Goal: Task Accomplishment & Management: Manage account settings

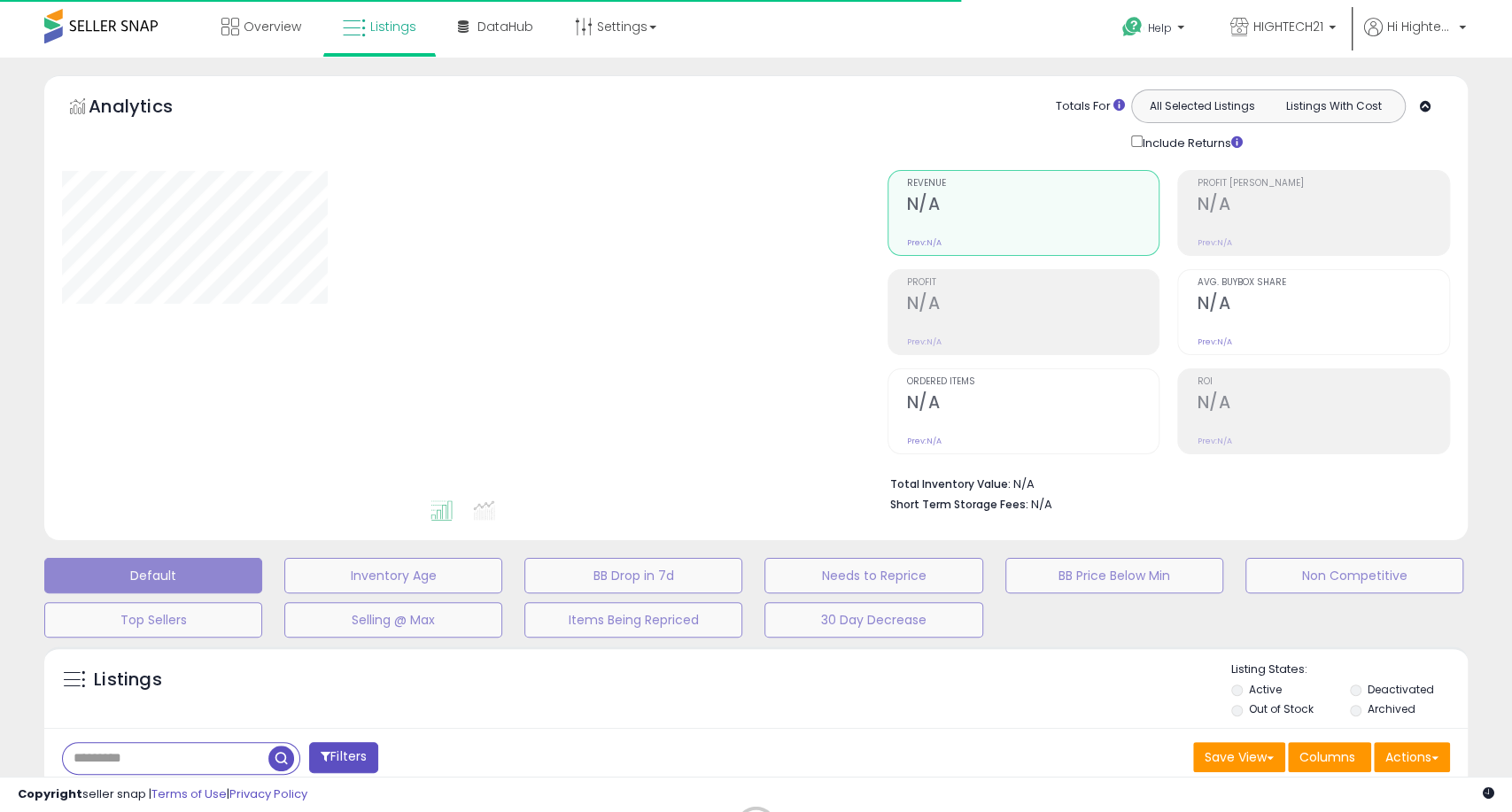
type input "****"
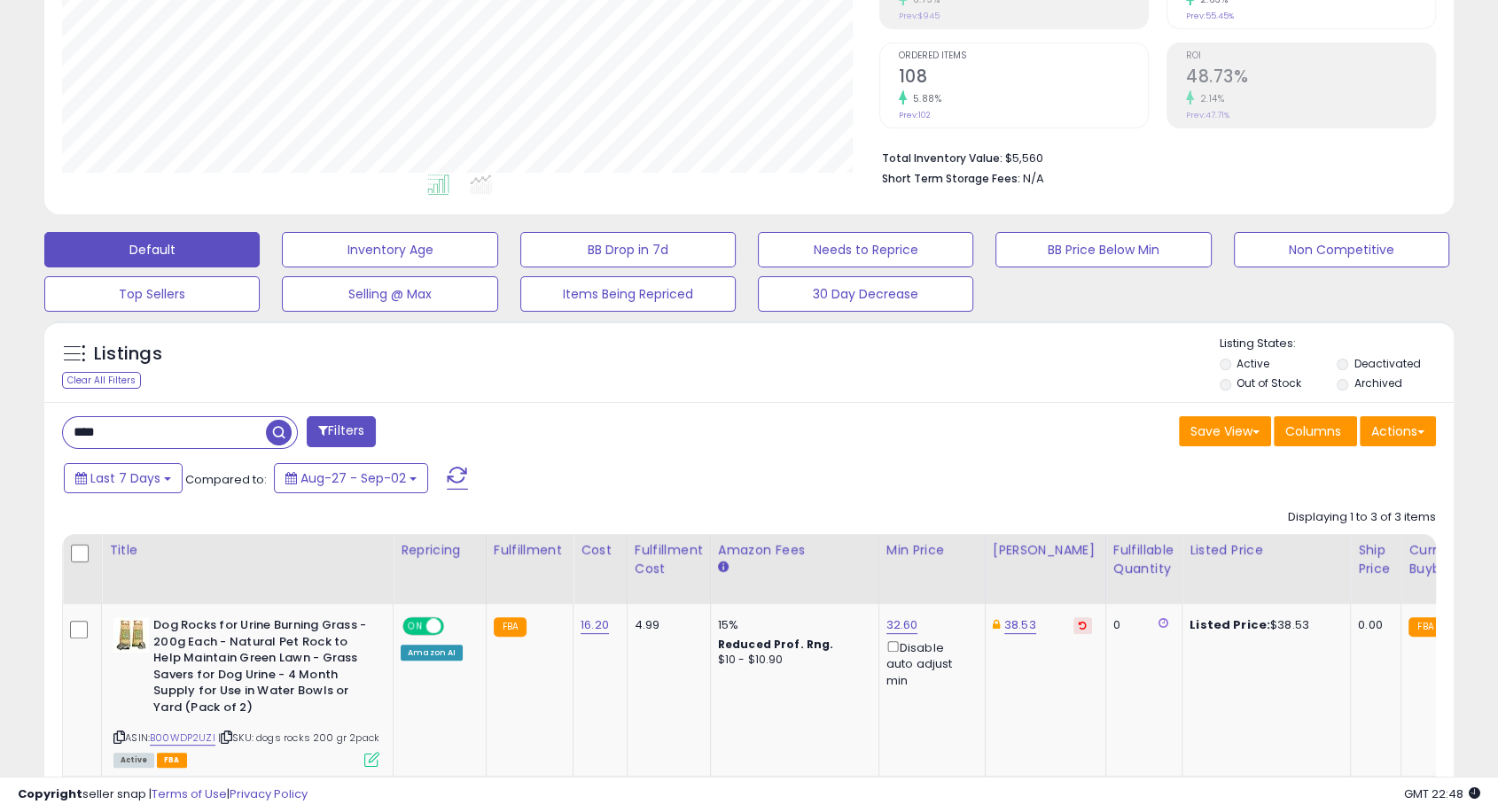
scroll to position [364, 815]
click at [212, 427] on input "****" at bounding box center [232, 432] width 338 height 31
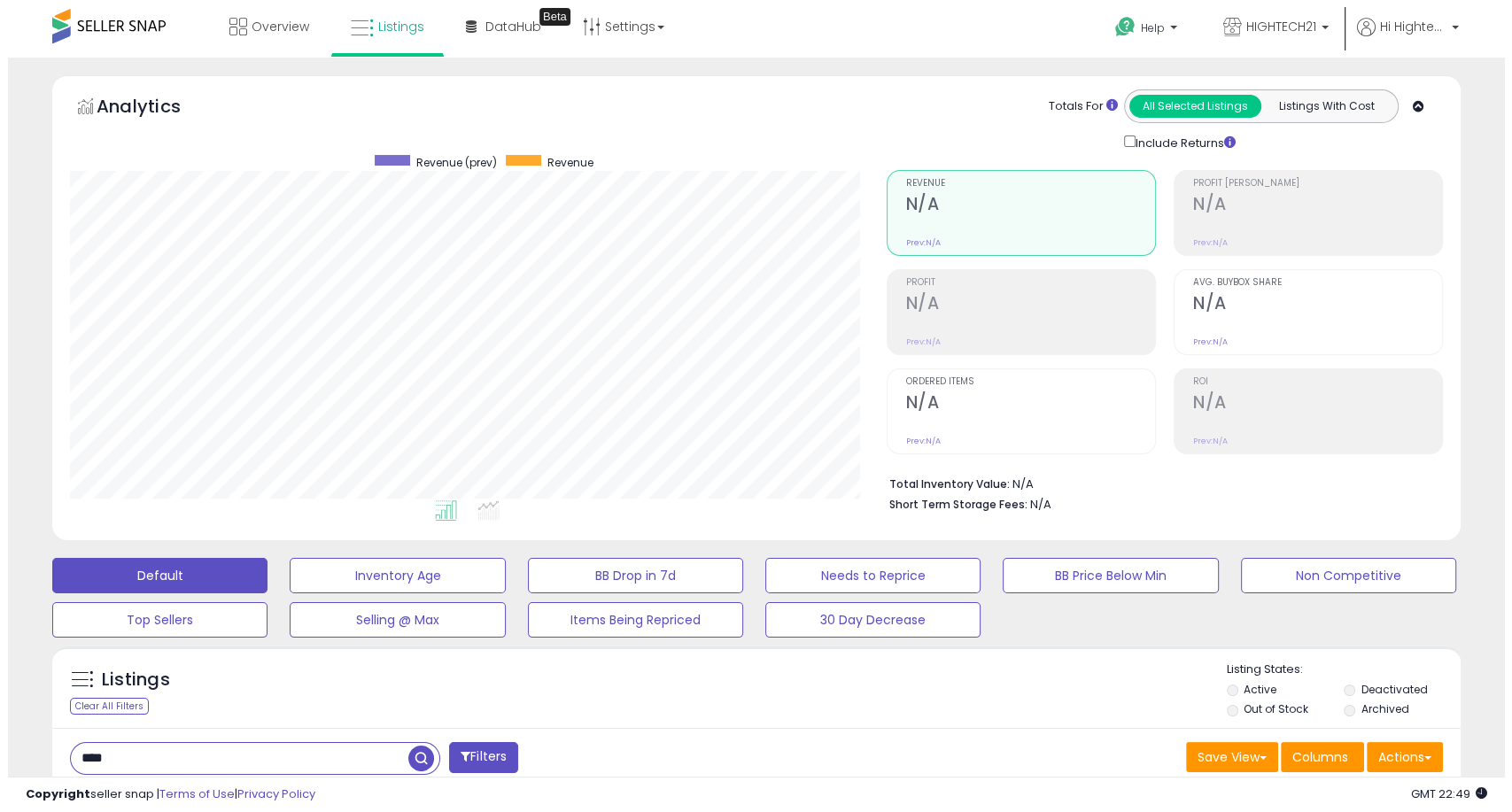
scroll to position [269, 0]
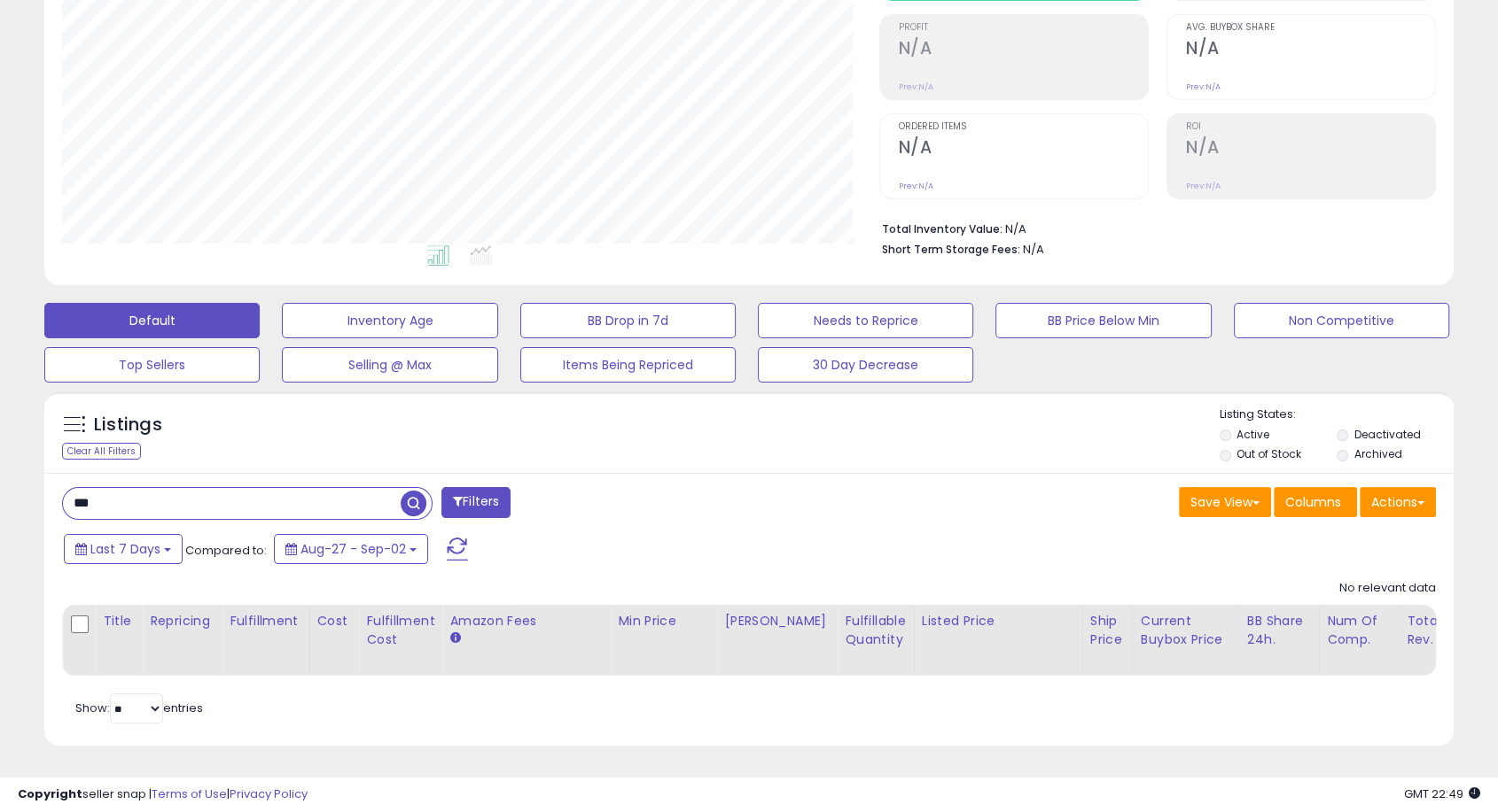
type input "**"
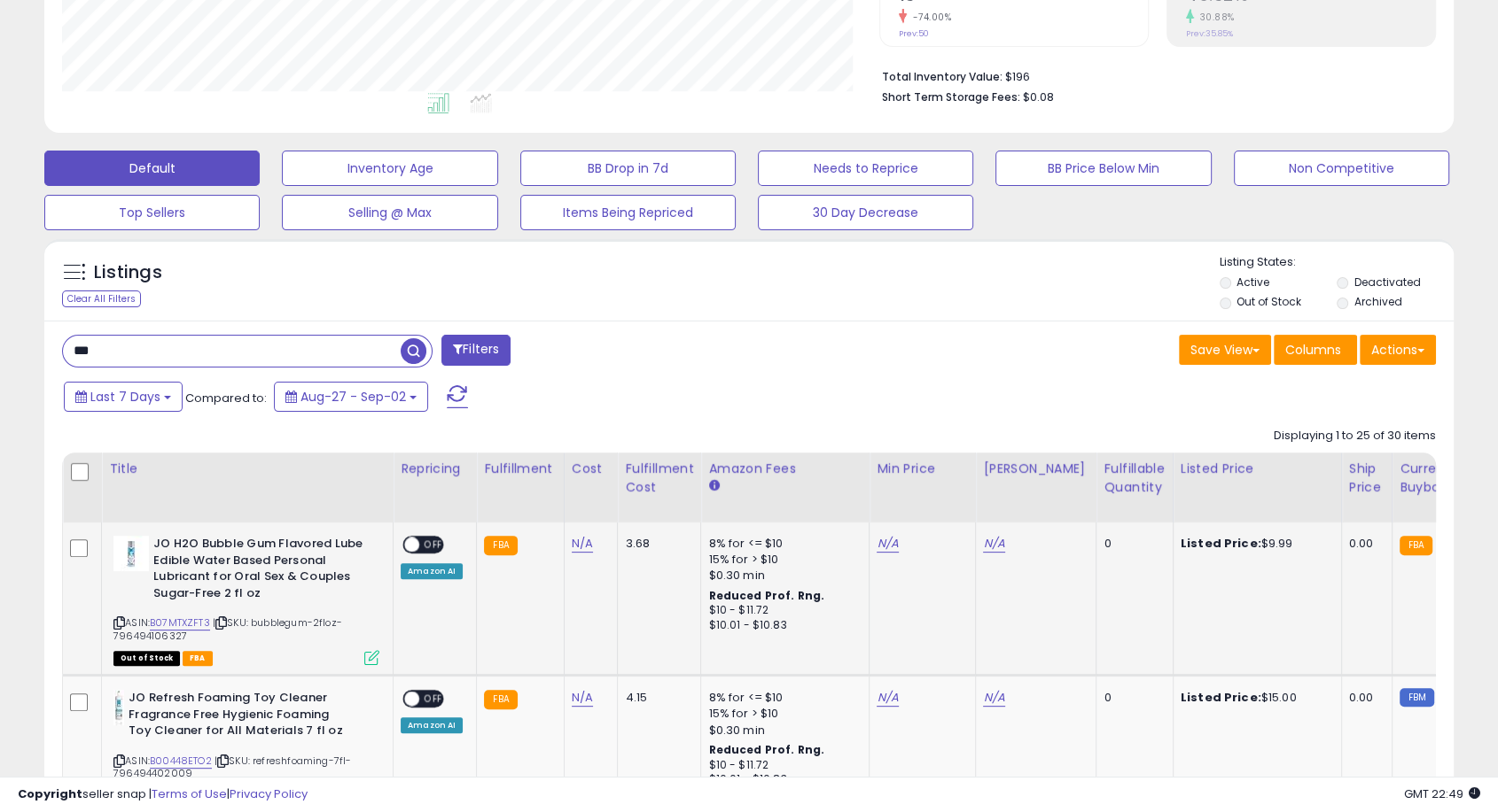
scroll to position [644, 0]
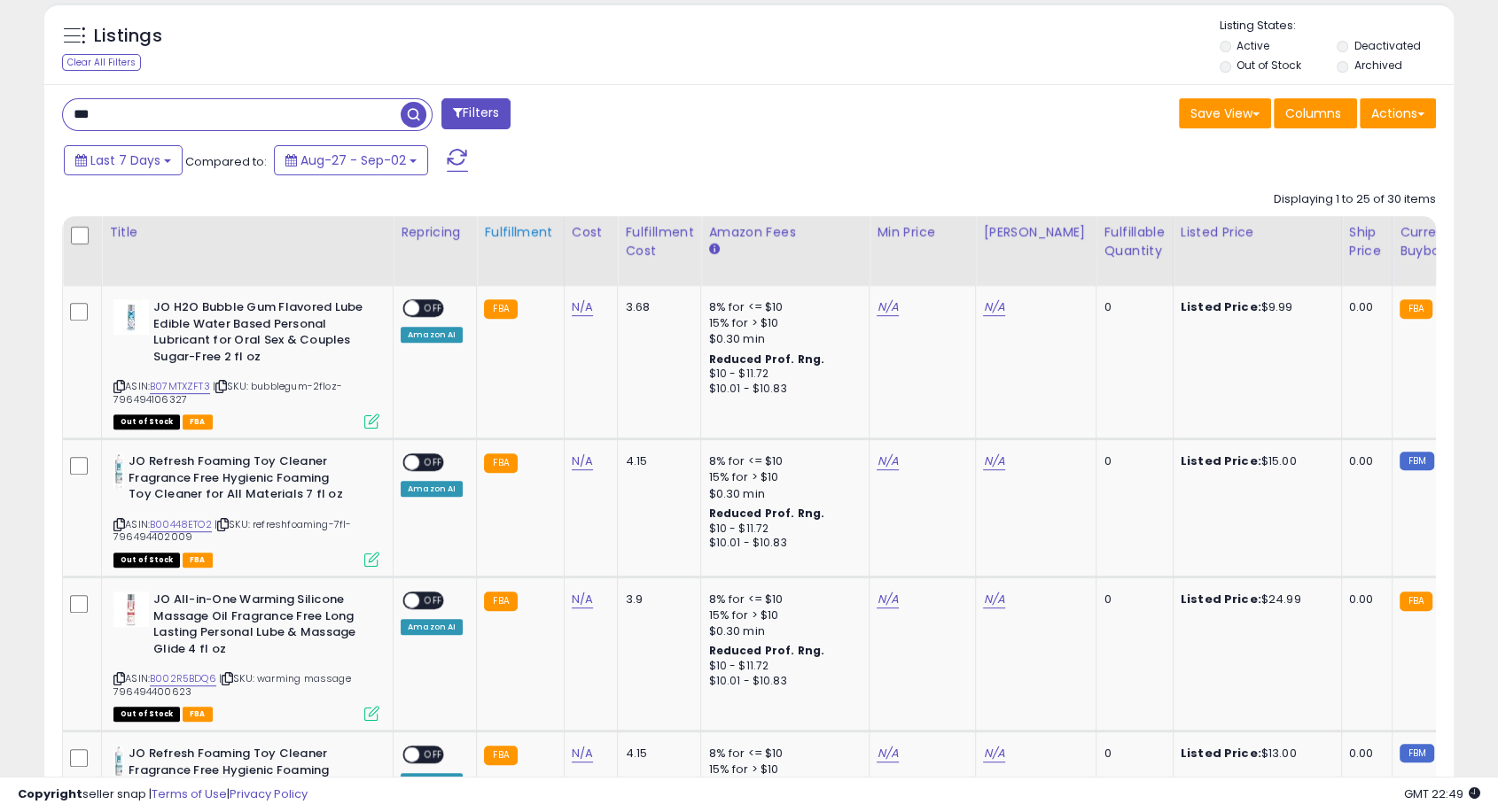
click at [515, 236] on div "Fulfillment" at bounding box center [519, 232] width 72 height 18
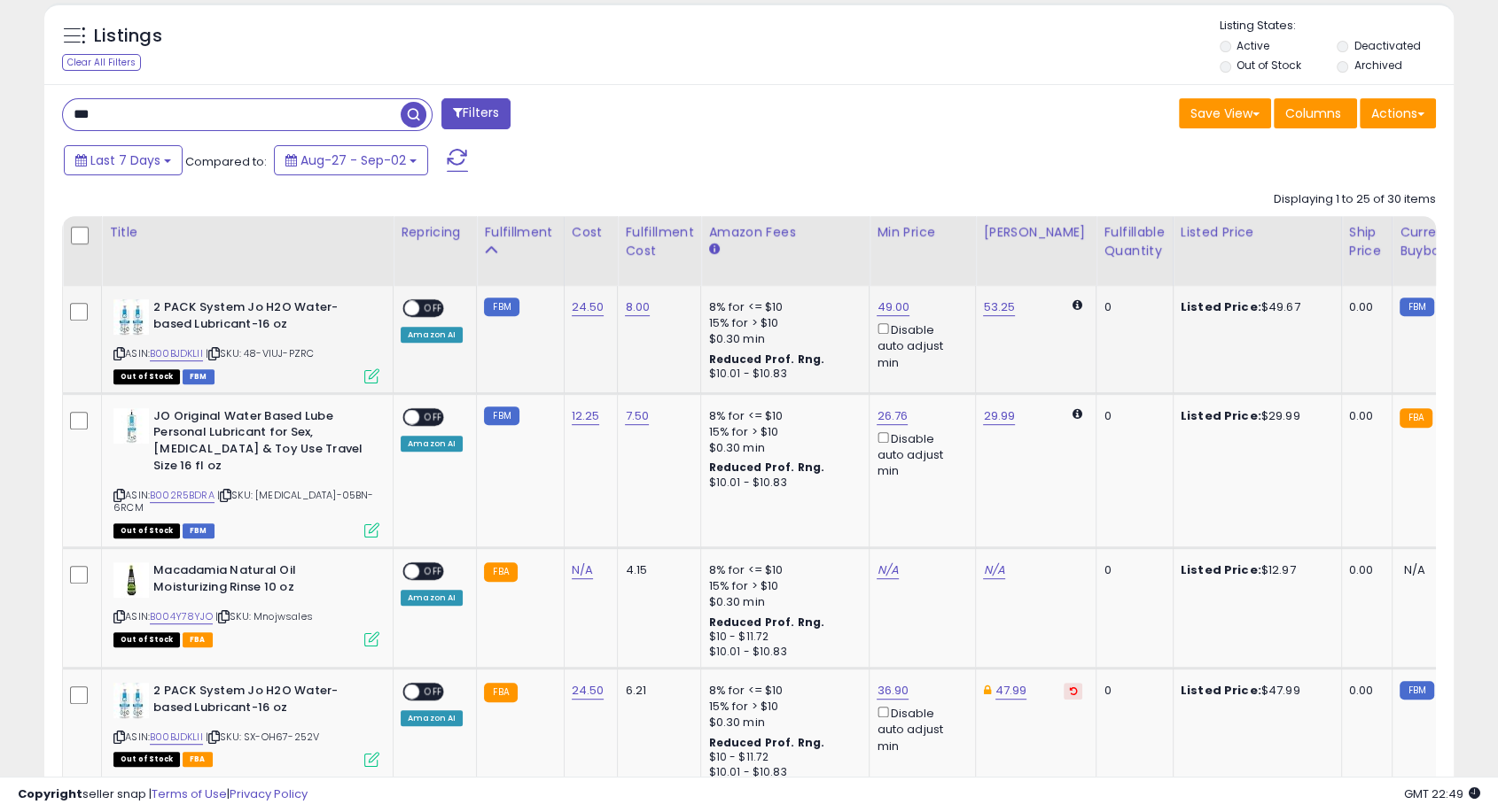
click at [427, 306] on span "OFF" at bounding box center [433, 309] width 29 height 15
click at [894, 306] on link "49.00" at bounding box center [893, 307] width 32 height 18
type input "*****"
click at [950, 242] on button "submit" at bounding box center [936, 245] width 31 height 27
click at [371, 386] on td "2 PACK System Jo H2O Water-based Lubricant-16 oz ASIN: B00BJDKLII | SKU: 48-VIU…" at bounding box center [247, 340] width 291 height 107
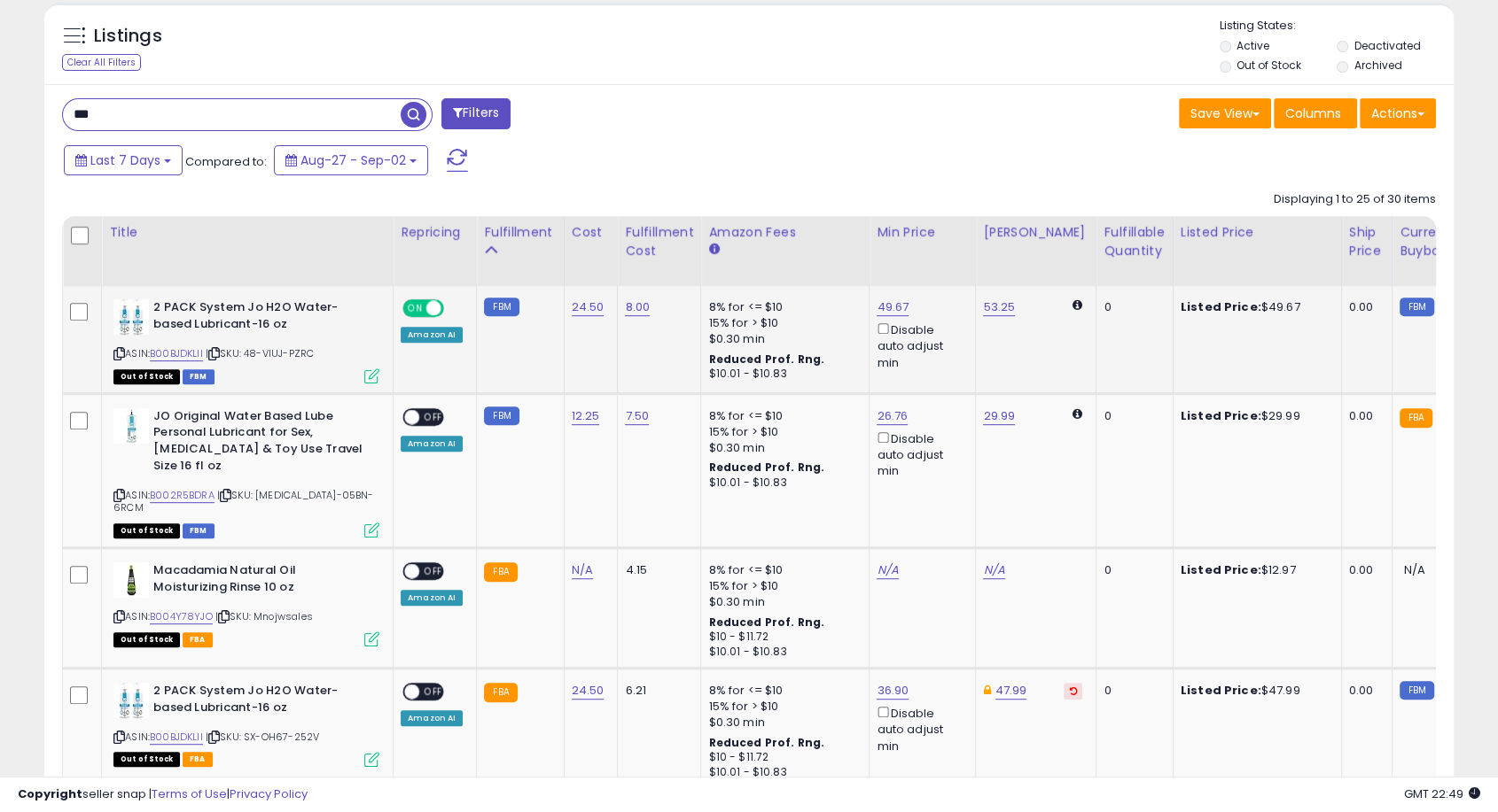
click at [372, 380] on icon at bounding box center [372, 376] width 15 height 15
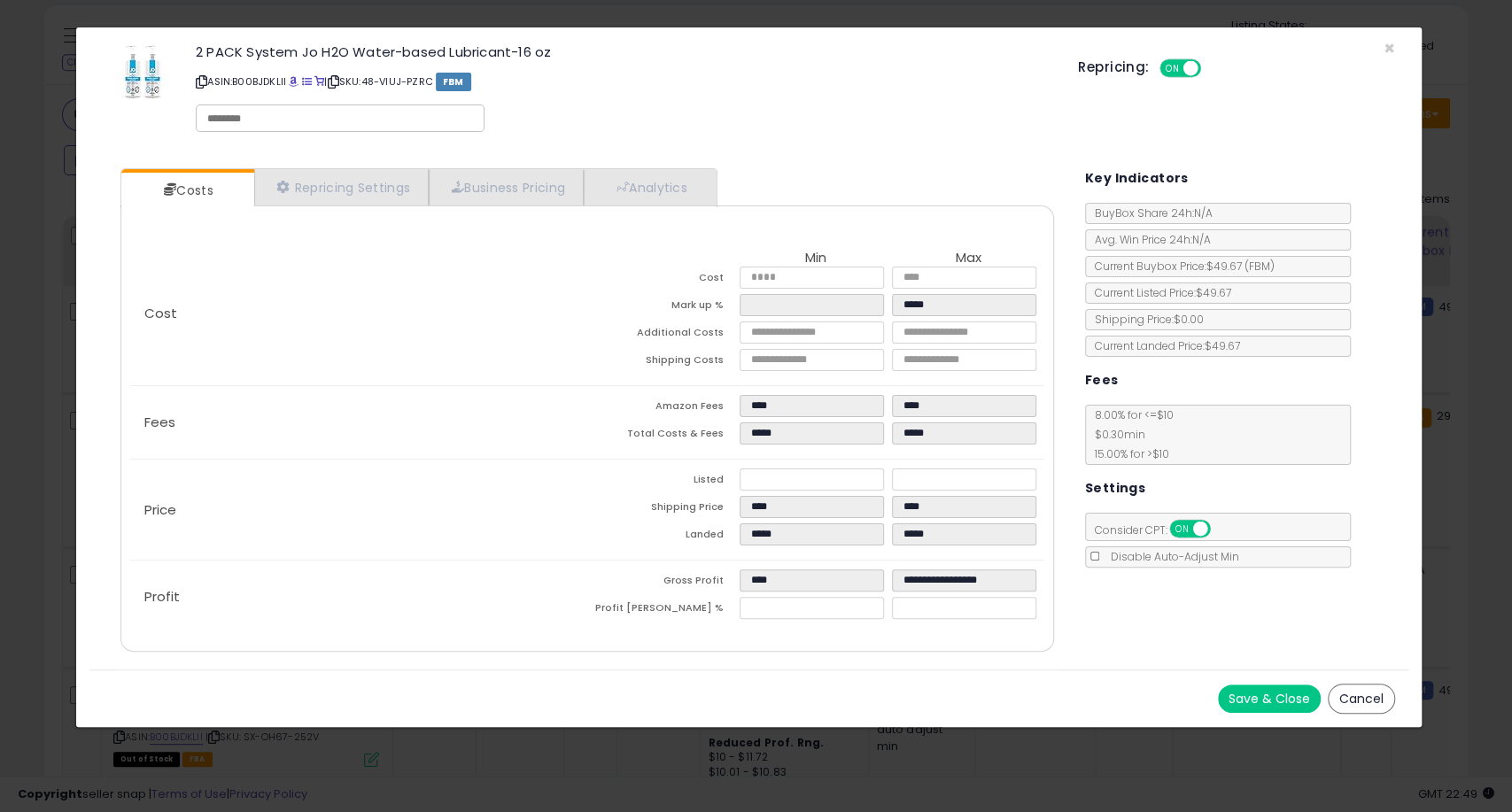
click at [1244, 699] on button "Save & Close" at bounding box center [1269, 699] width 103 height 29
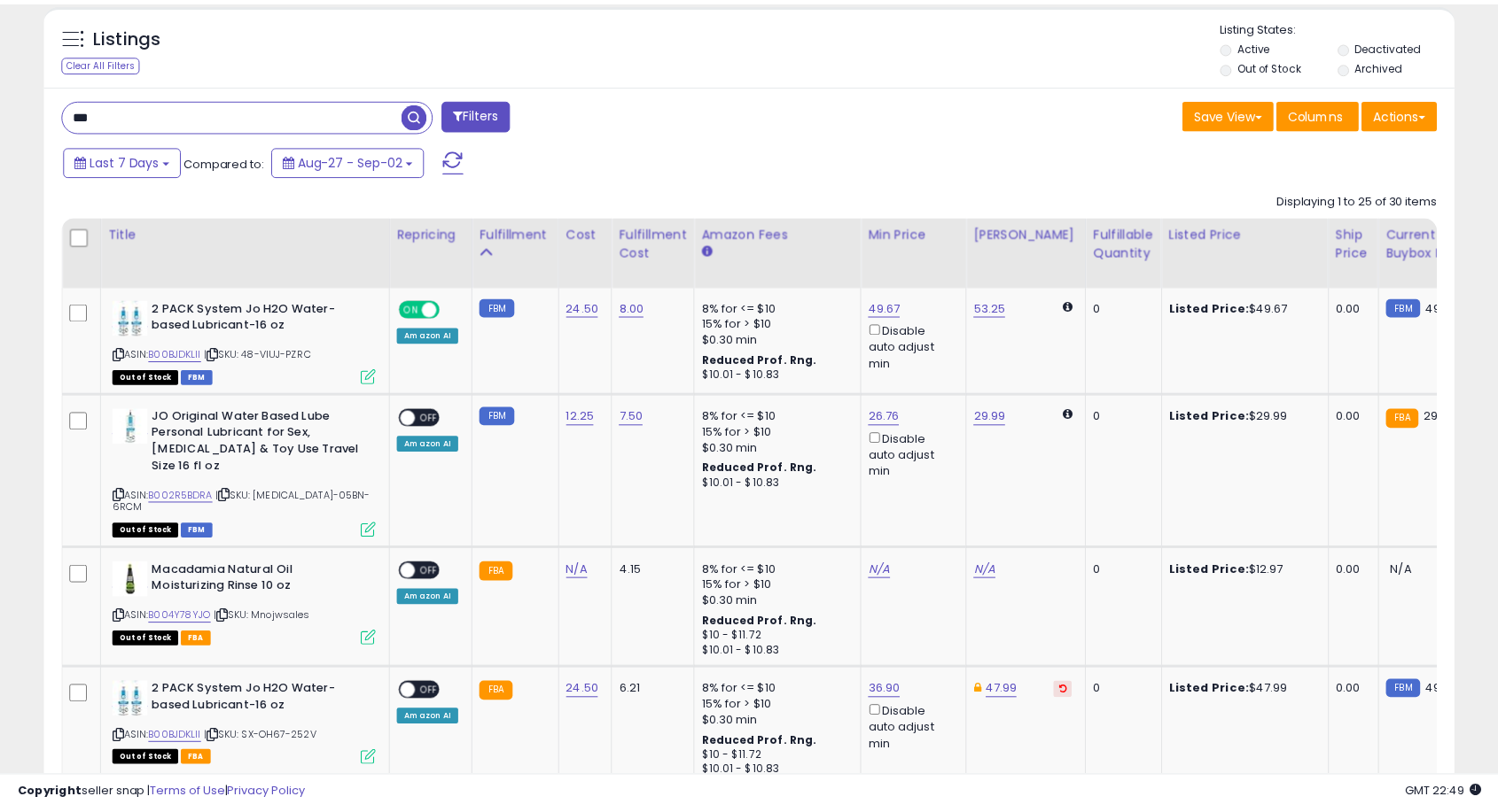
scroll to position [885382, 885464]
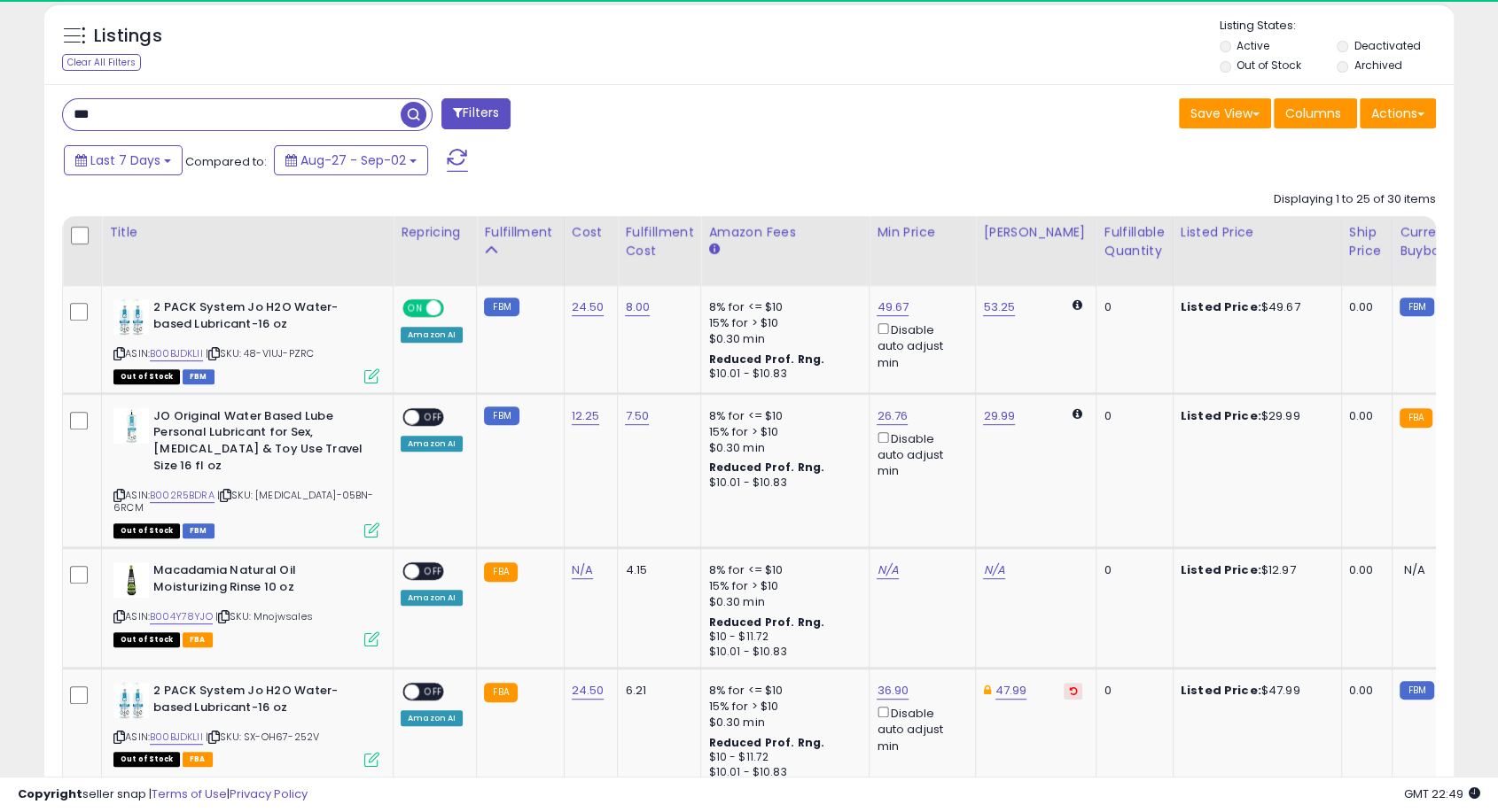
click at [910, 334] on div "Disable auto adjust min" at bounding box center [918, 345] width 85 height 52
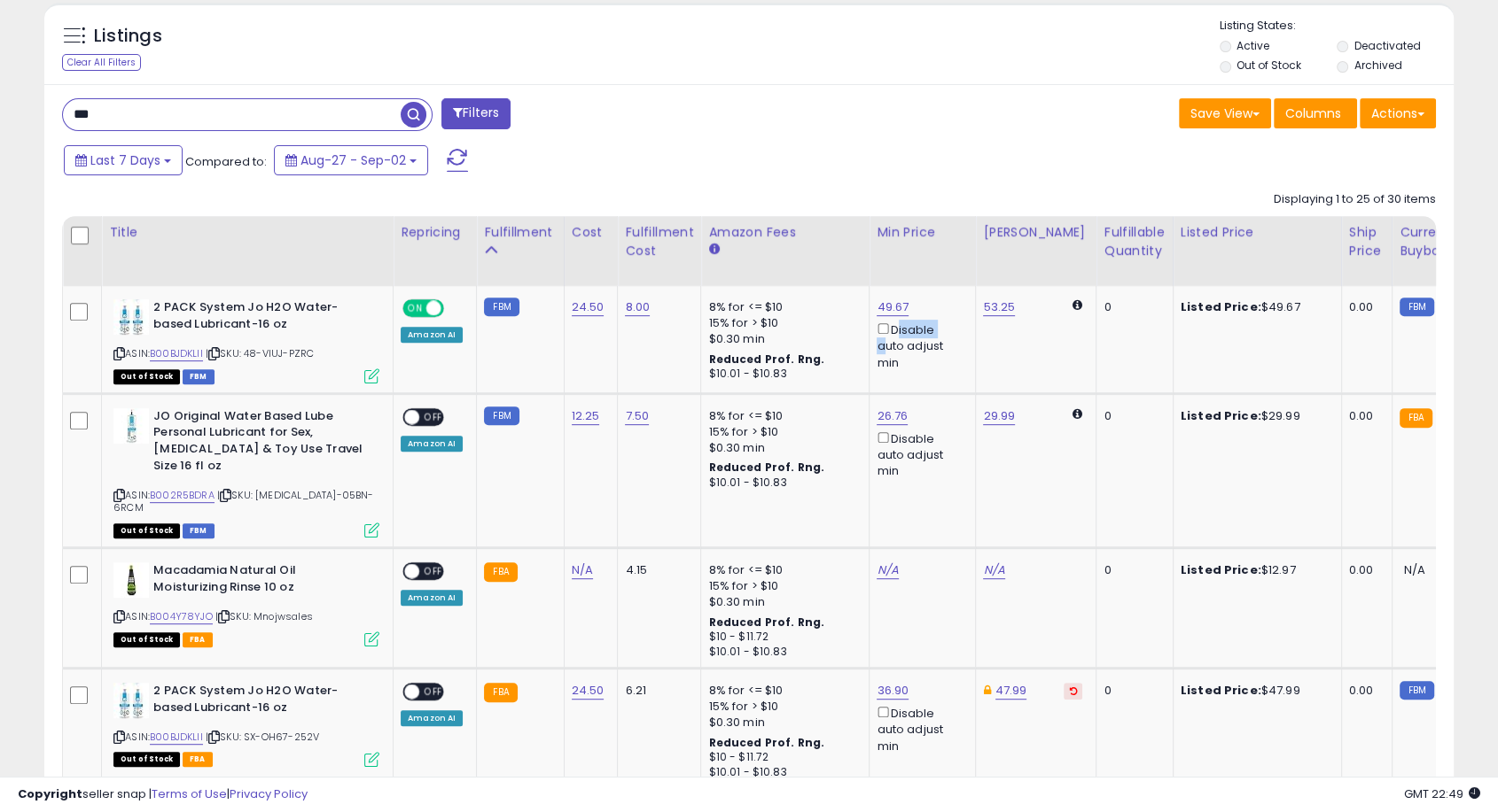
click at [910, 334] on div "Disable auto adjust min" at bounding box center [918, 345] width 85 height 52
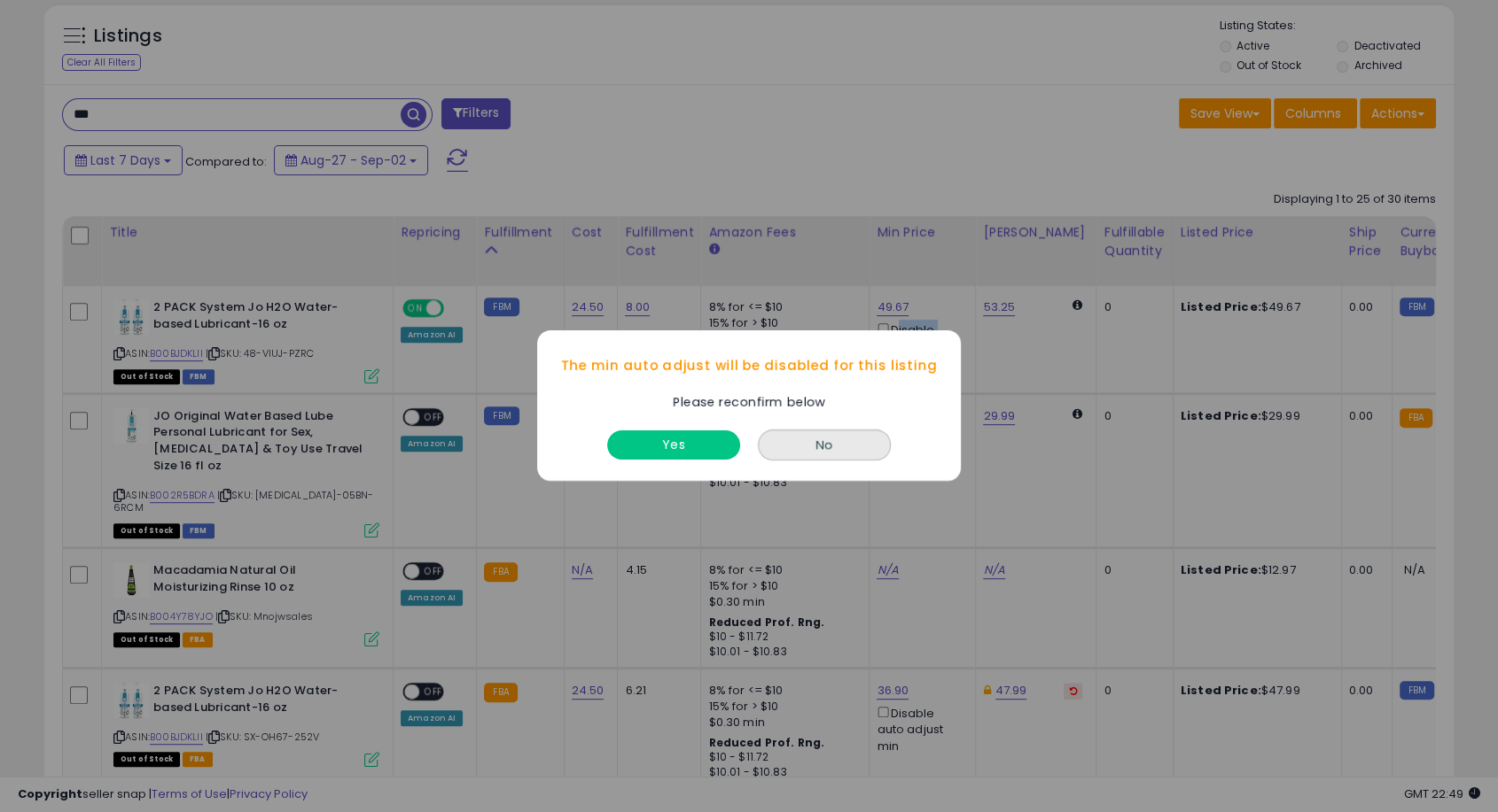
click at [808, 448] on button "No" at bounding box center [824, 446] width 133 height 31
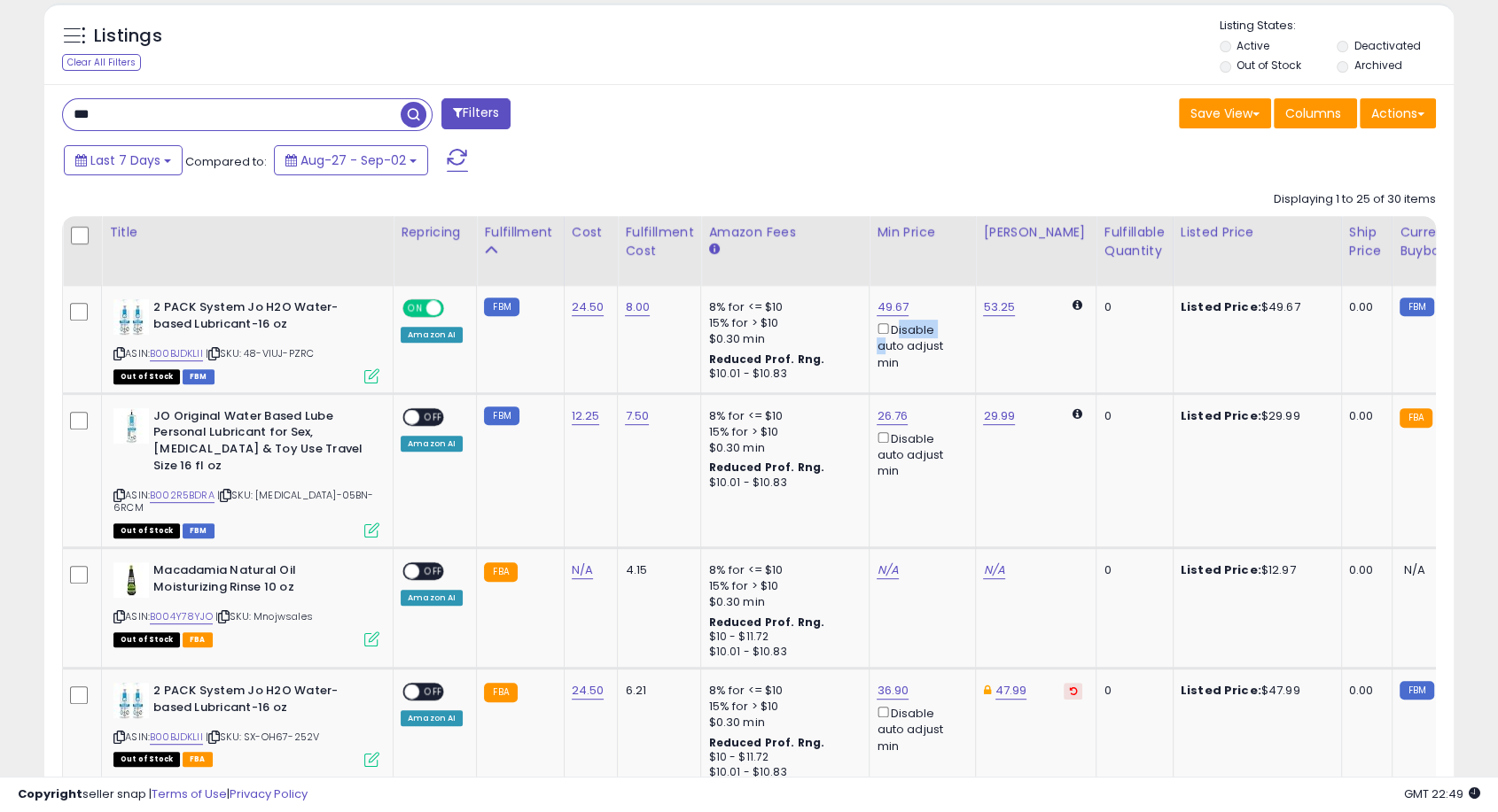
click at [808, 448] on div "$0.30 min" at bounding box center [782, 448] width 147 height 16
click at [856, 156] on div "Last 7 Days Compared to: Aug-27 - Sep-02" at bounding box center [575, 162] width 1031 height 40
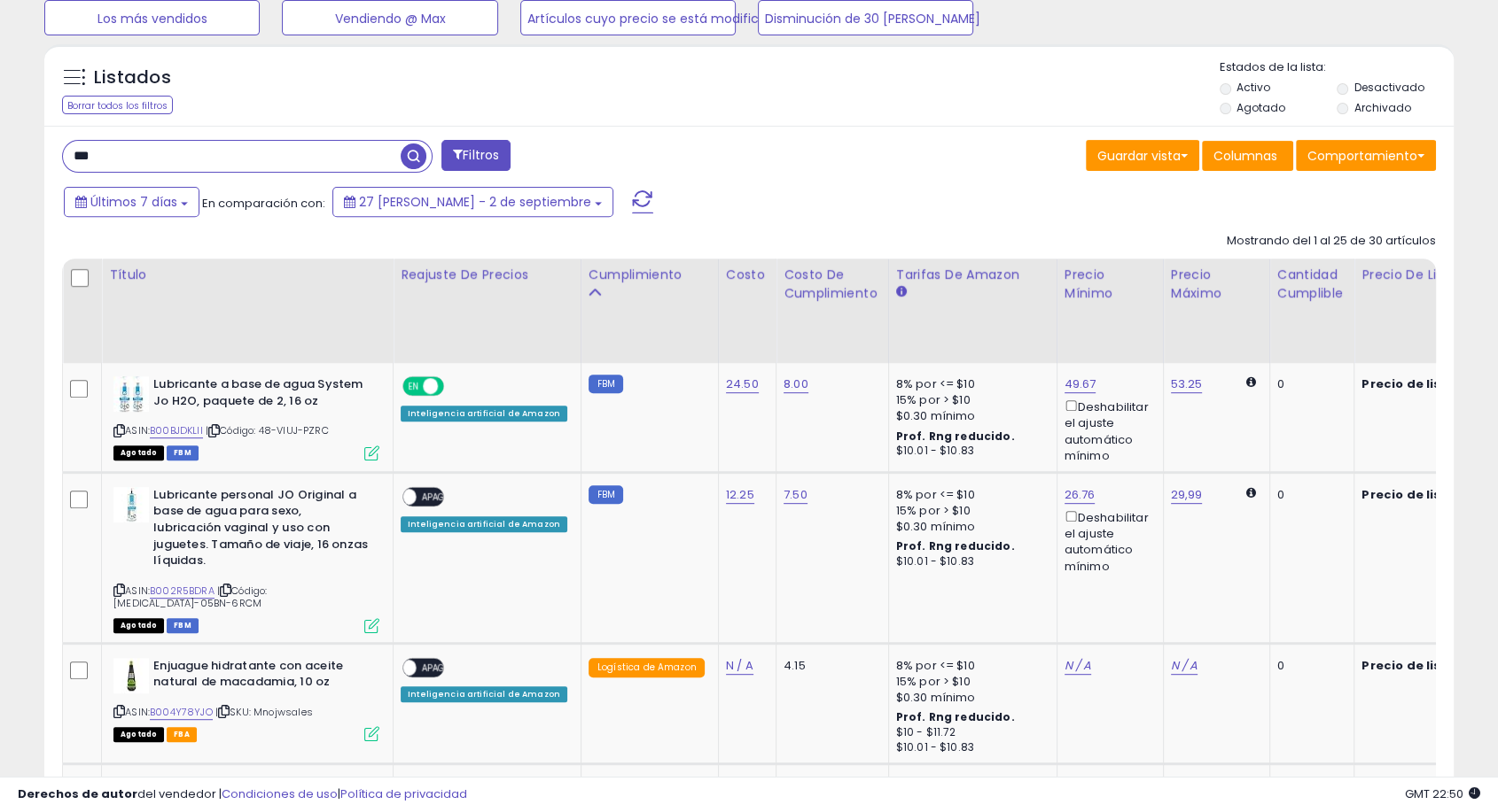
scroll to position [685, 0]
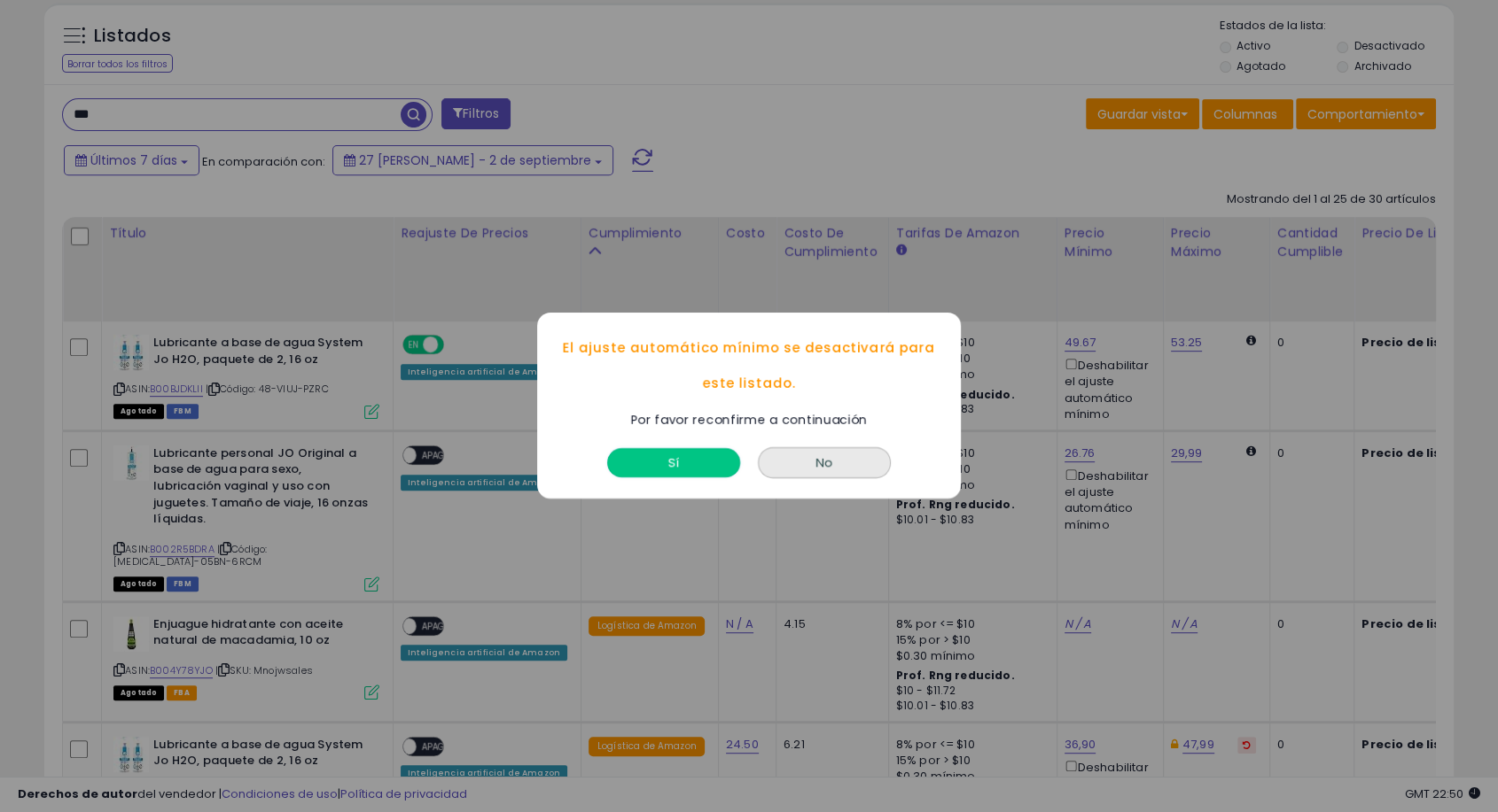
click at [699, 461] on button "Sí" at bounding box center [673, 464] width 133 height 30
